Goal: Information Seeking & Learning: Learn about a topic

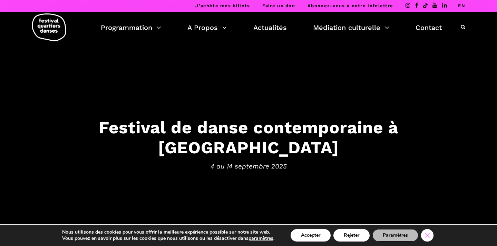
click at [429, 234] on icon "Close GDPR Cookie Banner" at bounding box center [427, 235] width 12 height 10
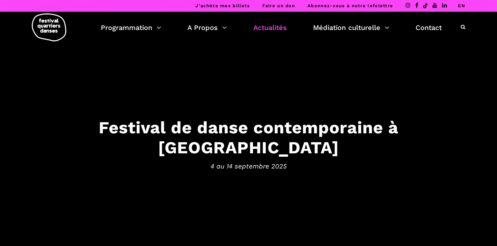
click at [260, 29] on link "Actualités" at bounding box center [269, 28] width 33 height 12
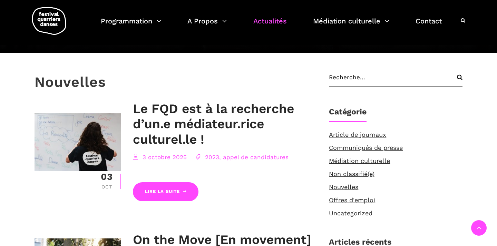
scroll to position [122, 0]
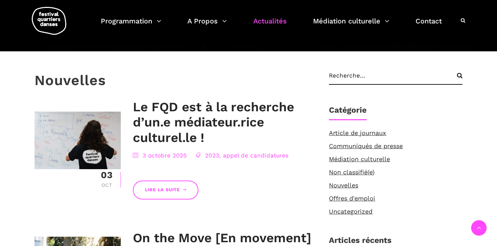
click at [171, 187] on link "Lire la suite" at bounding box center [166, 190] width 66 height 19
